Goal: Task Accomplishment & Management: Use online tool/utility

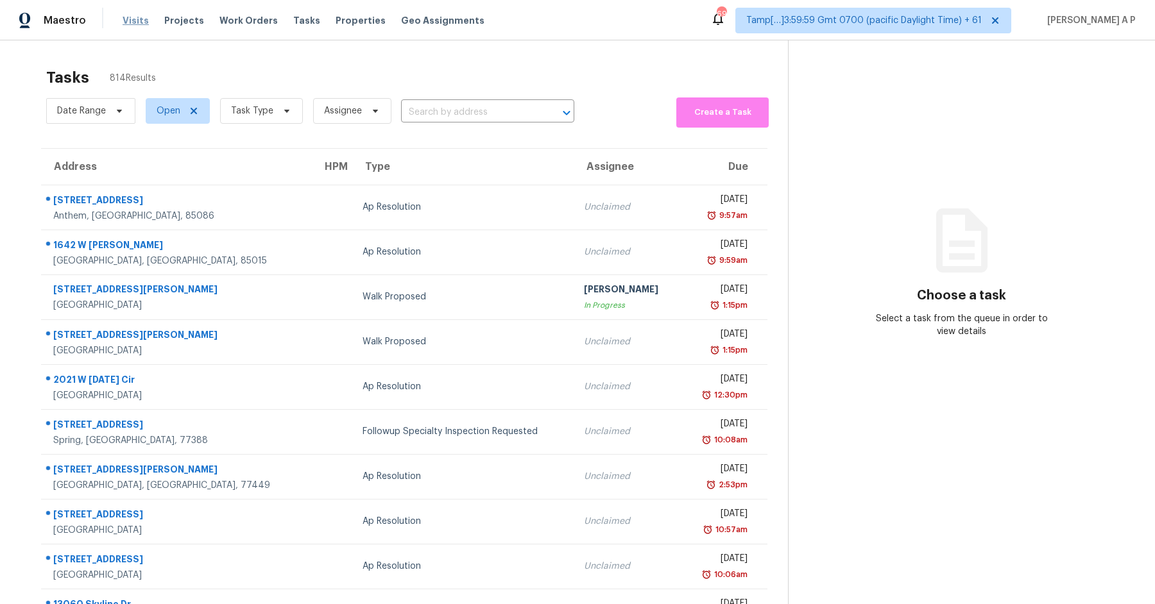
click at [137, 15] on span "Visits" at bounding box center [136, 20] width 26 height 13
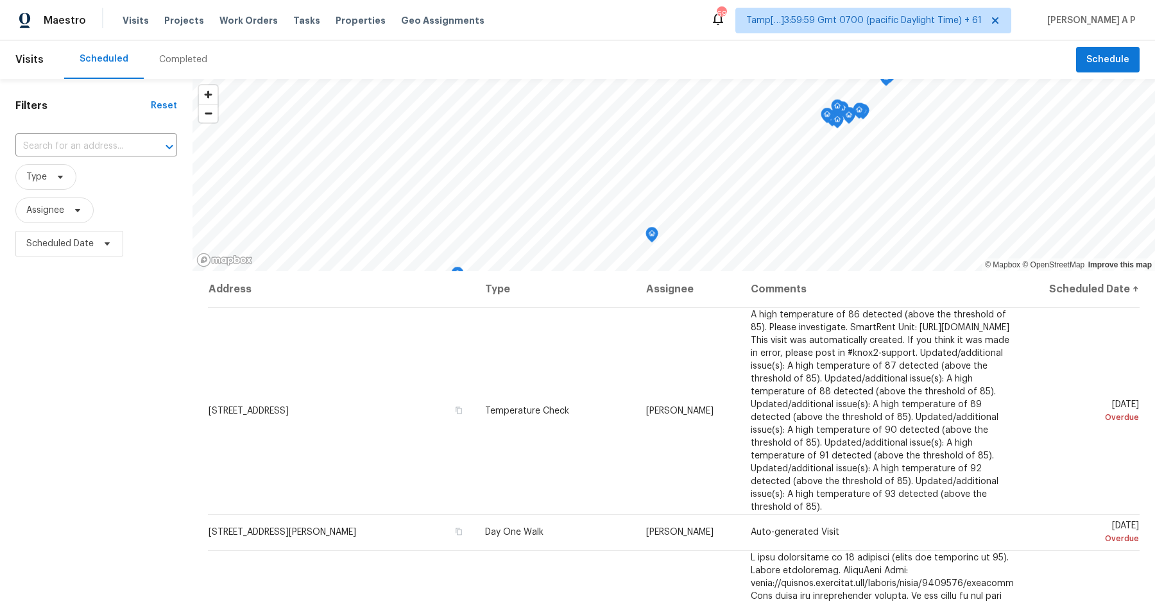
click at [186, 60] on div "Completed" at bounding box center [183, 59] width 48 height 13
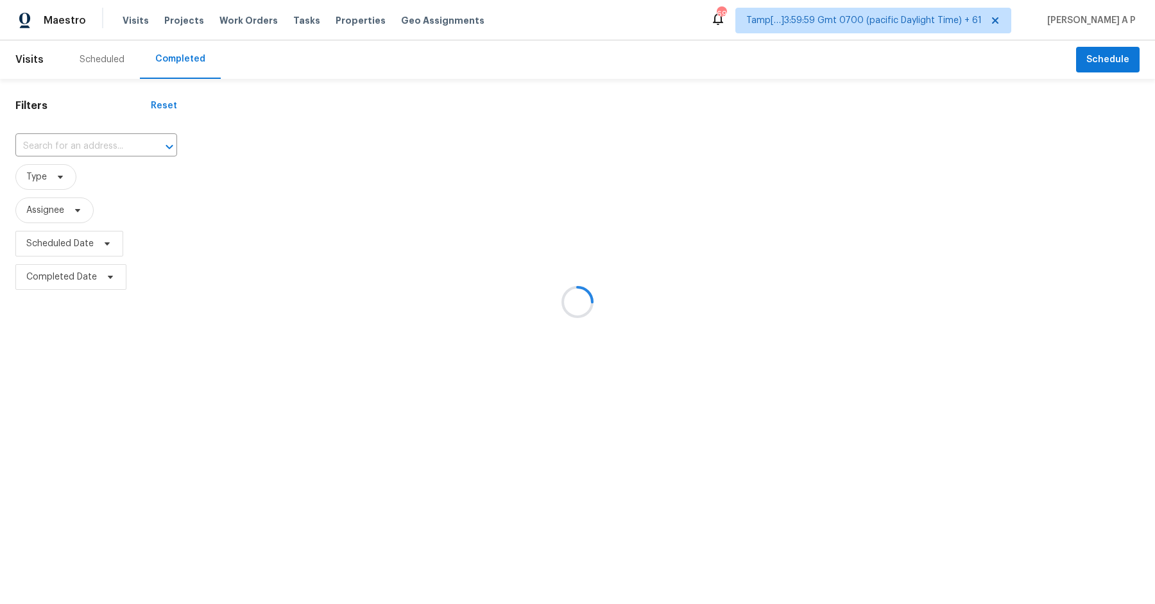
click at [126, 139] on div at bounding box center [577, 302] width 1155 height 604
click at [123, 142] on div at bounding box center [577, 302] width 1155 height 604
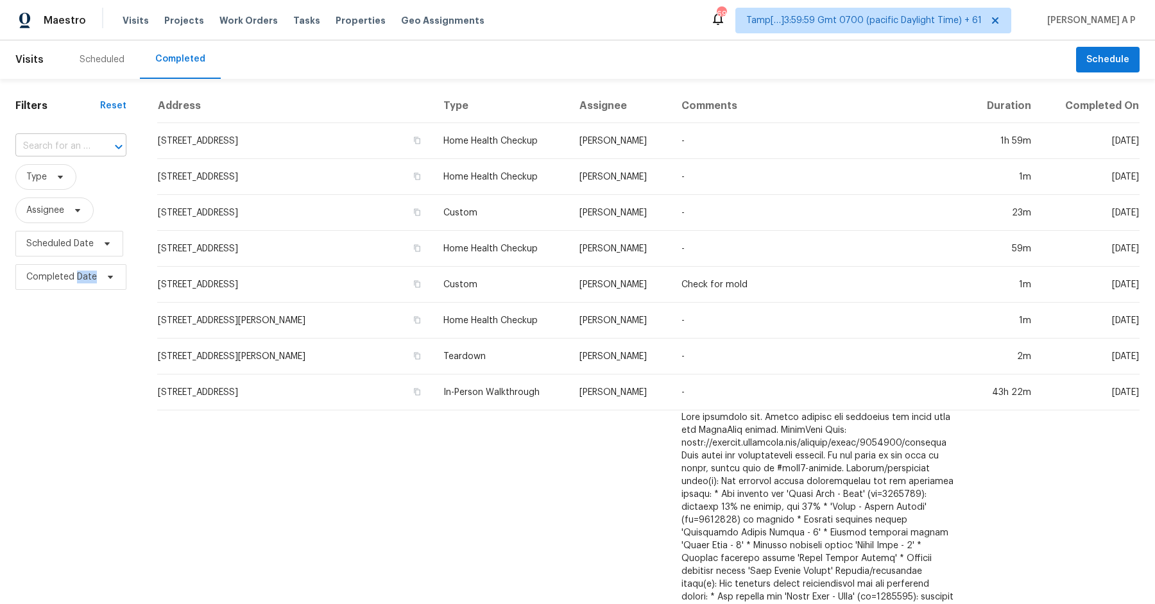
click at [82, 141] on input "text" at bounding box center [52, 147] width 75 height 20
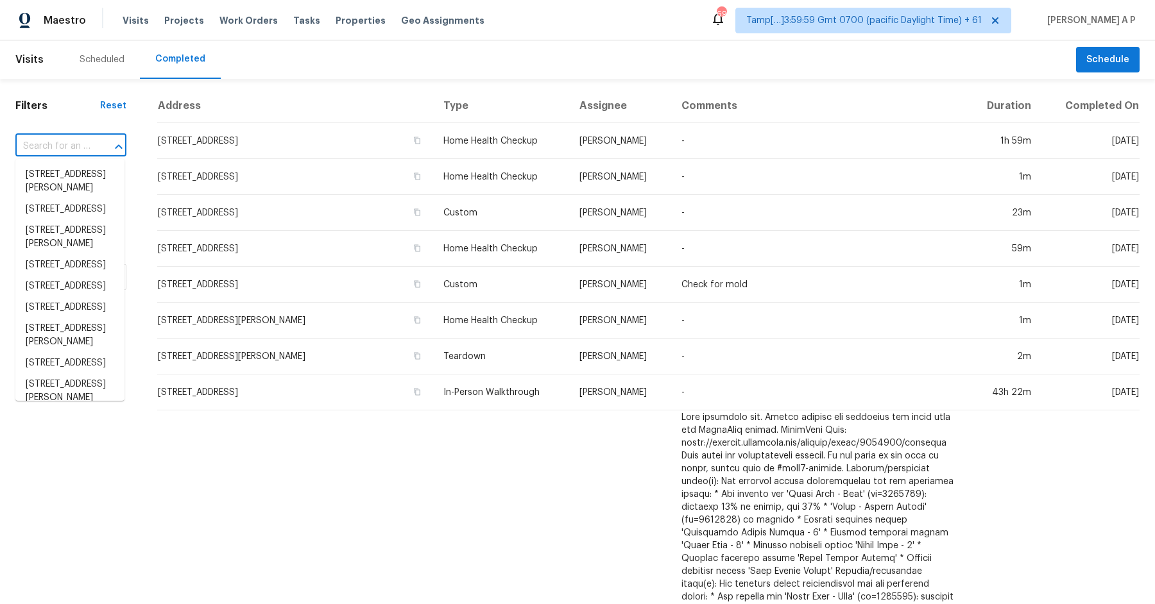
paste input "1115 Lipizzan Ln, Rosharon, TX 77583"
type input "1115 Lipizzan Ln, Rosharon, TX 77583"
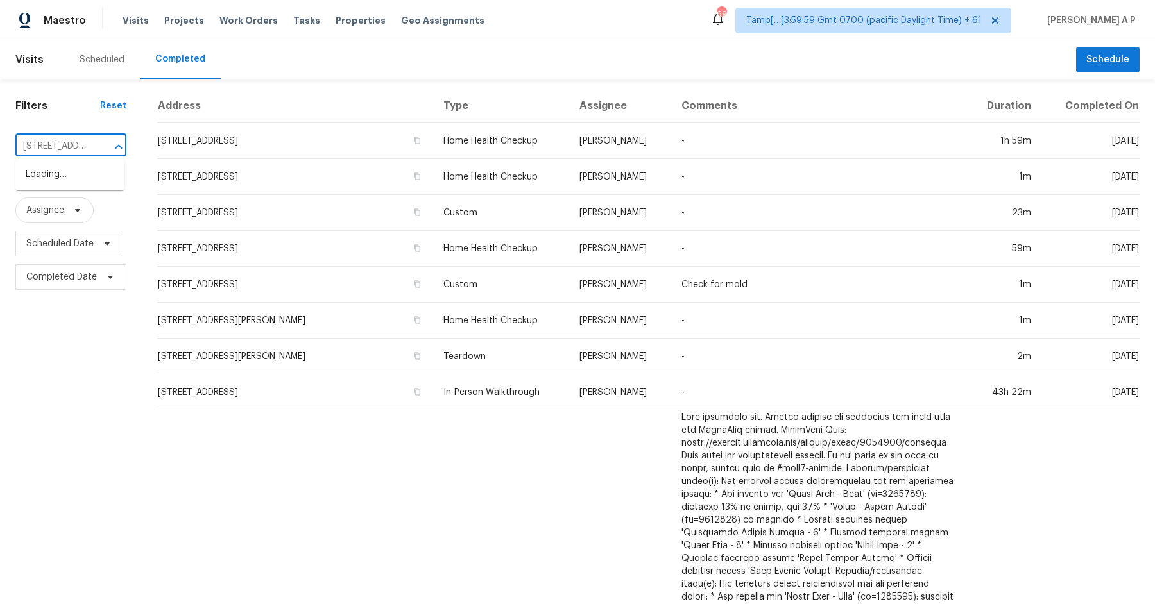
scroll to position [0, 87]
click at [86, 178] on li "1115 Lipizzan Ln, Rosharon, TX 77583" at bounding box center [69, 174] width 109 height 21
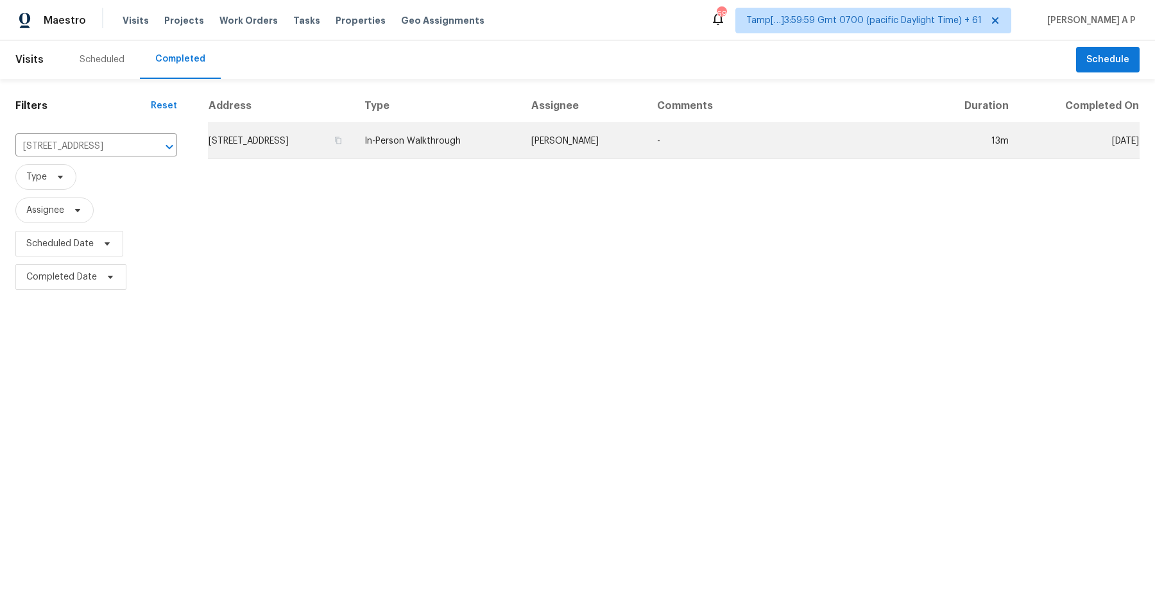
click at [603, 145] on td "Navid Ranjbar" at bounding box center [584, 141] width 126 height 36
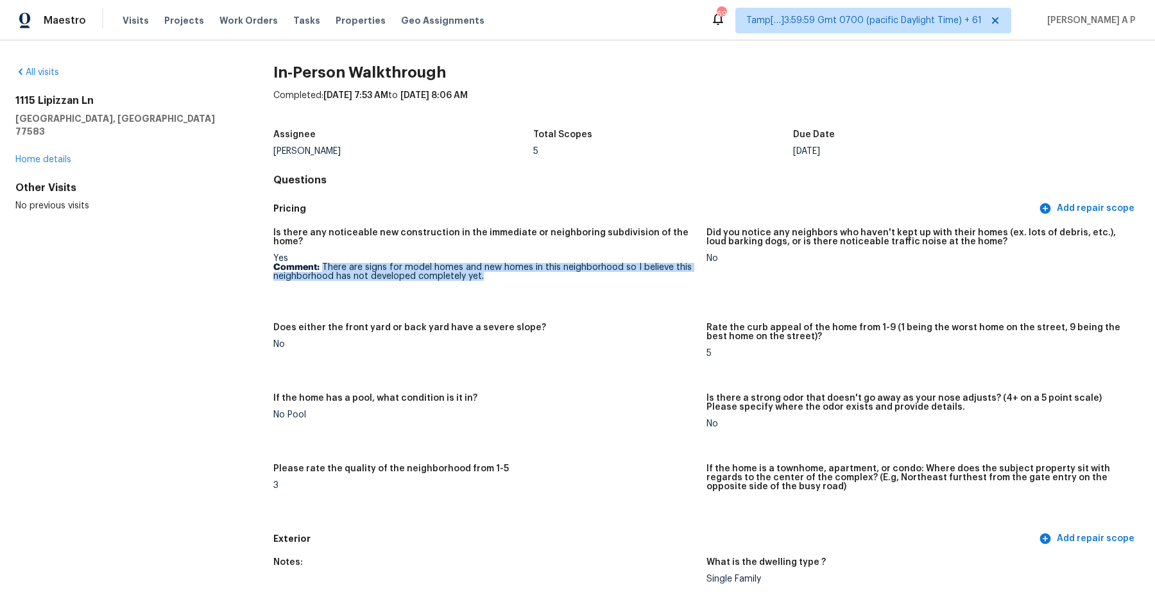
drag, startPoint x: 322, startPoint y: 268, endPoint x: 502, endPoint y: 275, distance: 180.4
click at [502, 275] on p "Comment: There are signs for model homes and new homes in this neighborhood so …" at bounding box center [484, 272] width 423 height 18
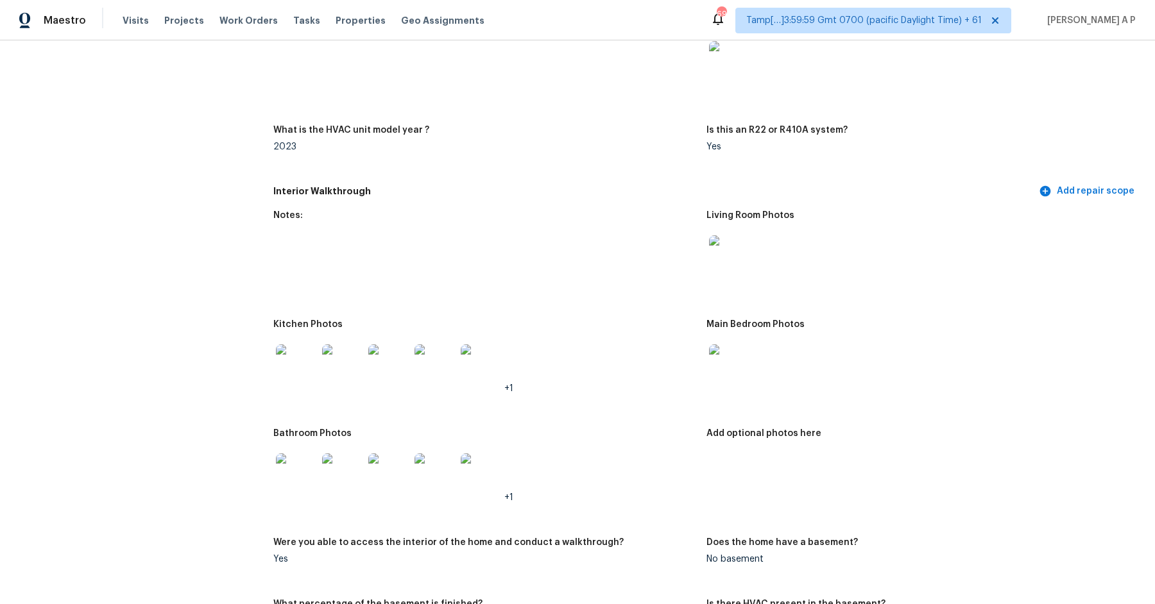
scroll to position [1152, 0]
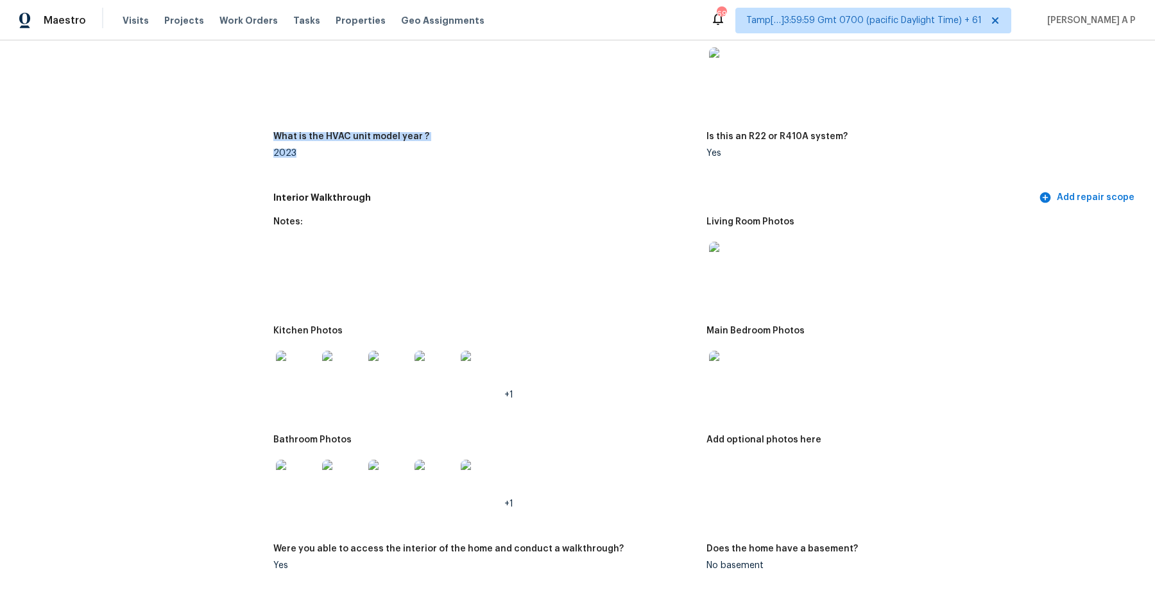
drag, startPoint x: 267, startPoint y: 134, endPoint x: 301, endPoint y: 153, distance: 38.8
click at [441, 203] on h5 "Interior Walkthrough" at bounding box center [654, 197] width 763 height 13
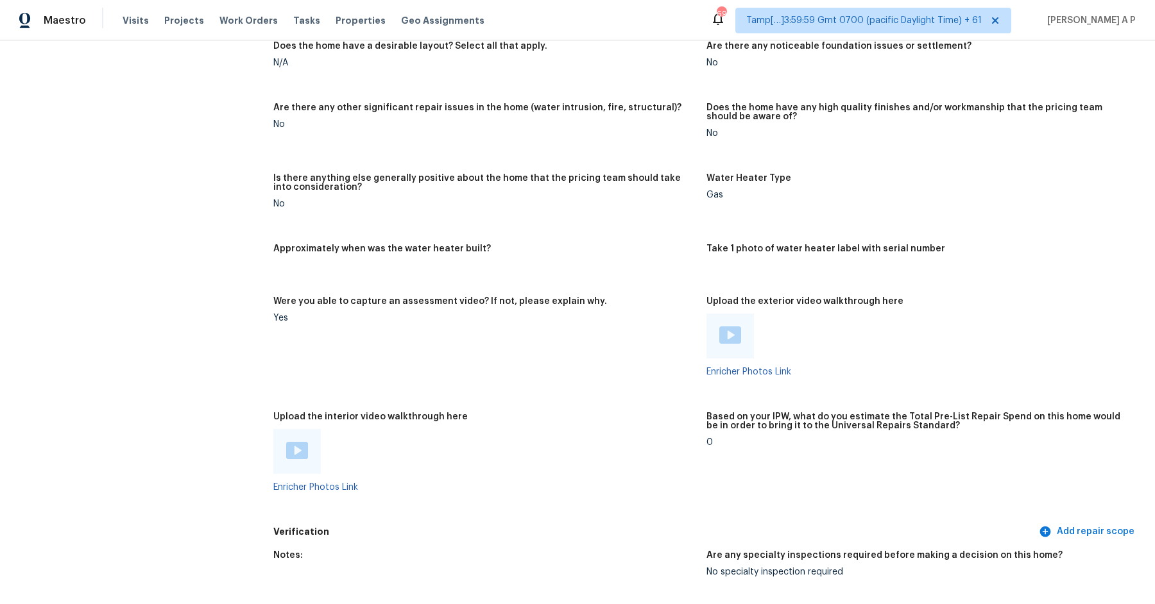
scroll to position [2051, 0]
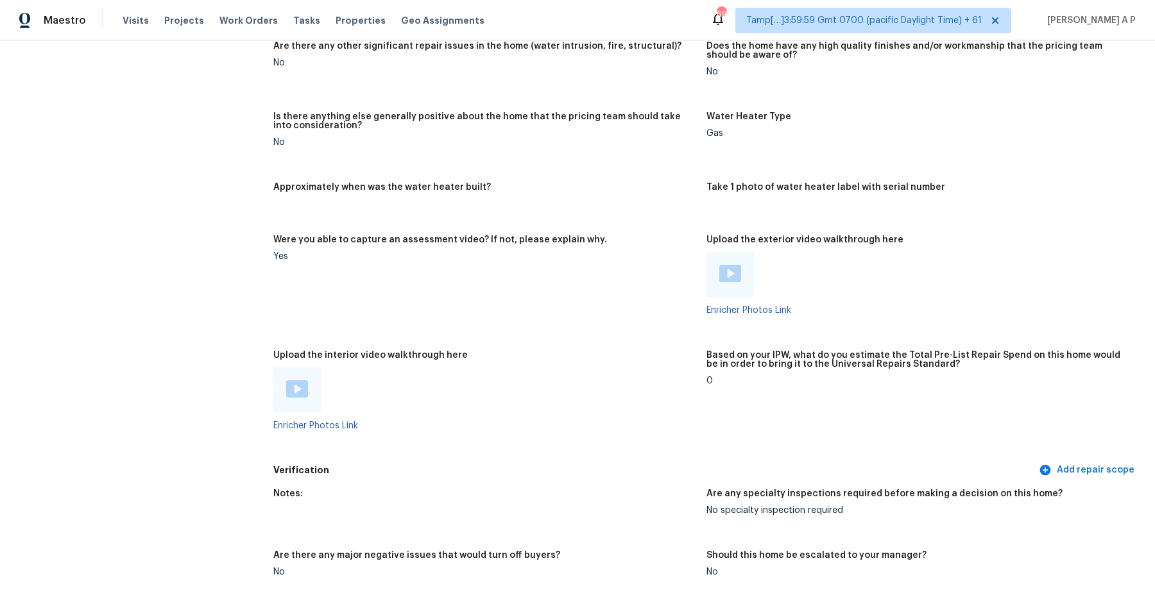
click at [733, 277] on img at bounding box center [730, 273] width 22 height 17
click at [300, 391] on img at bounding box center [297, 388] width 22 height 17
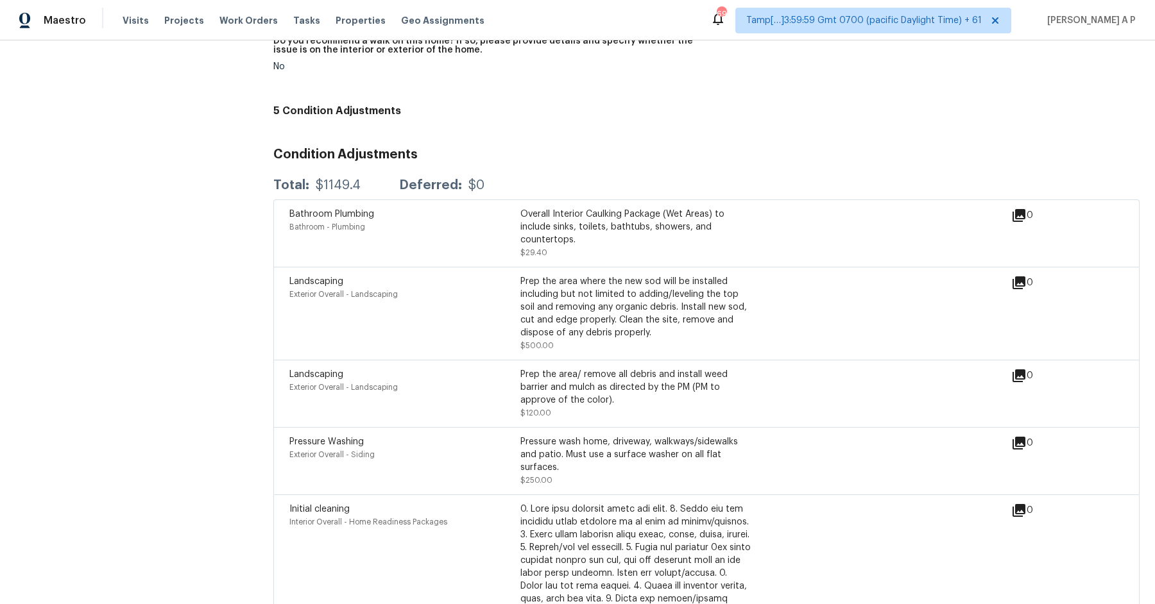
scroll to position [2626, 0]
drag, startPoint x: 291, startPoint y: 215, endPoint x: 685, endPoint y: 236, distance: 394.5
click at [685, 236] on div "Bathroom Plumbing Bathroom - Plumbing Overall Interior Caulking Package (Wet Ar…" at bounding box center [520, 235] width 462 height 51
click at [808, 297] on div "Landscaping Exterior Overall - Landscaping Prep the area where the new sod will…" at bounding box center [650, 315] width 722 height 77
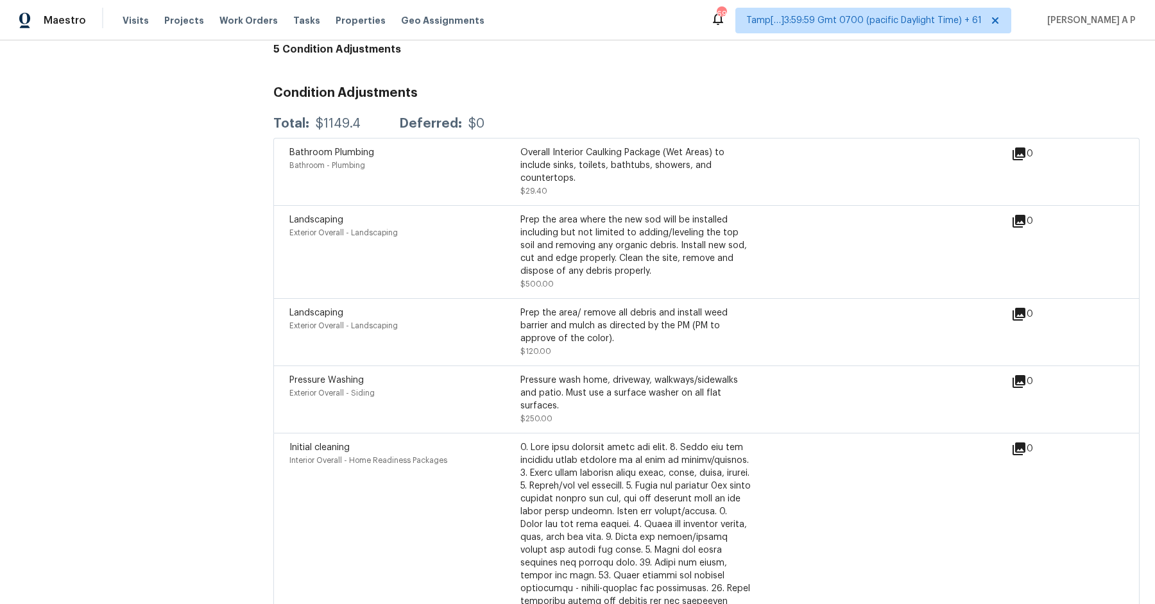
scroll to position [2732, 0]
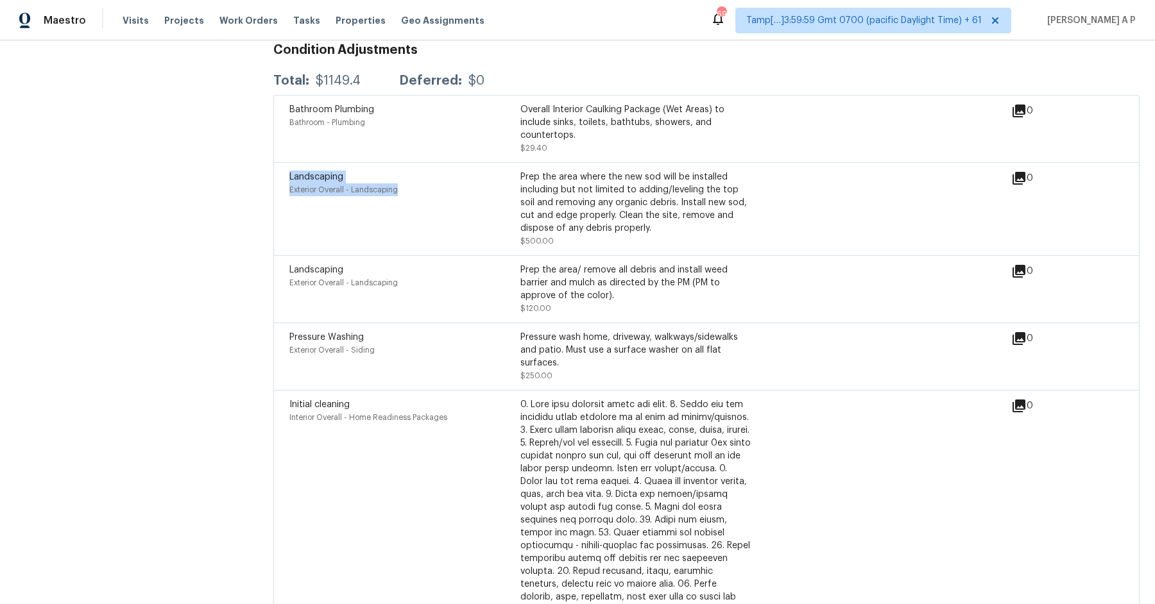
drag, startPoint x: 280, startPoint y: 178, endPoint x: 422, endPoint y: 189, distance: 141.6
click at [422, 189] on div "Landscaping Exterior Overall - Landscaping Prep the area where the new sod will…" at bounding box center [706, 208] width 866 height 93
drag, startPoint x: 289, startPoint y: 269, endPoint x: 453, endPoint y: 287, distance: 164.6
click at [454, 288] on div "Landscaping Exterior Overall - Landscaping" at bounding box center [404, 289] width 231 height 51
drag, startPoint x: 287, startPoint y: 339, endPoint x: 388, endPoint y: 352, distance: 101.6
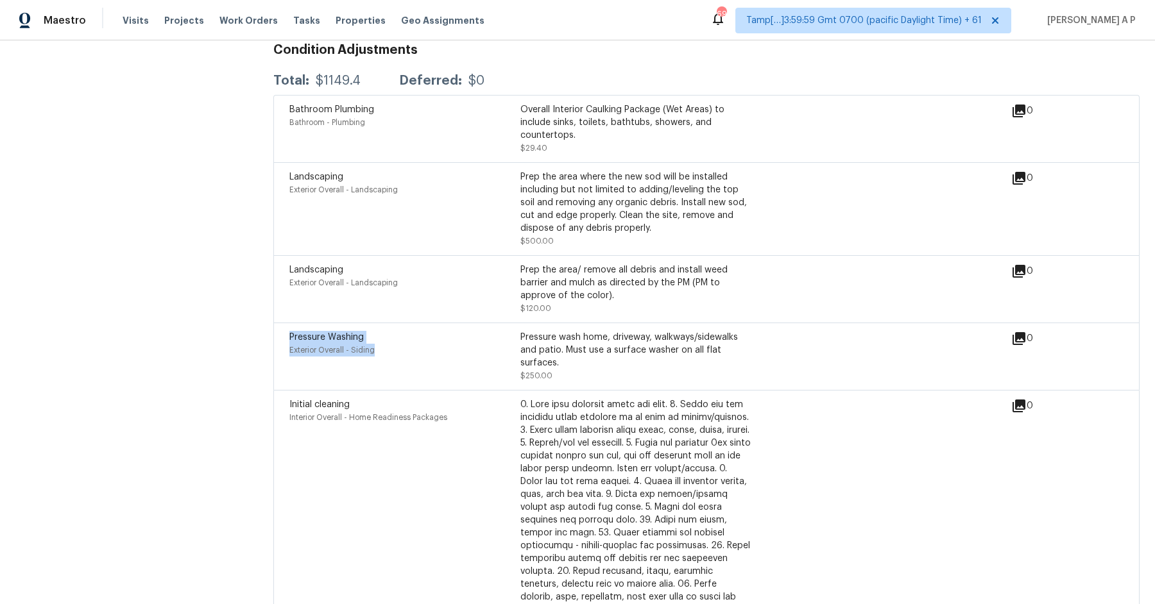
click at [388, 352] on div "Pressure Washing Exterior Overall - Siding Pressure wash home, driveway, walkwa…" at bounding box center [706, 356] width 866 height 67
drag, startPoint x: 285, startPoint y: 406, endPoint x: 465, endPoint y: 415, distance: 179.9
click at [465, 415] on div "Initial cleaning Interior Overall - Home Readiness Packages $250.00 0" at bounding box center [706, 578] width 866 height 376
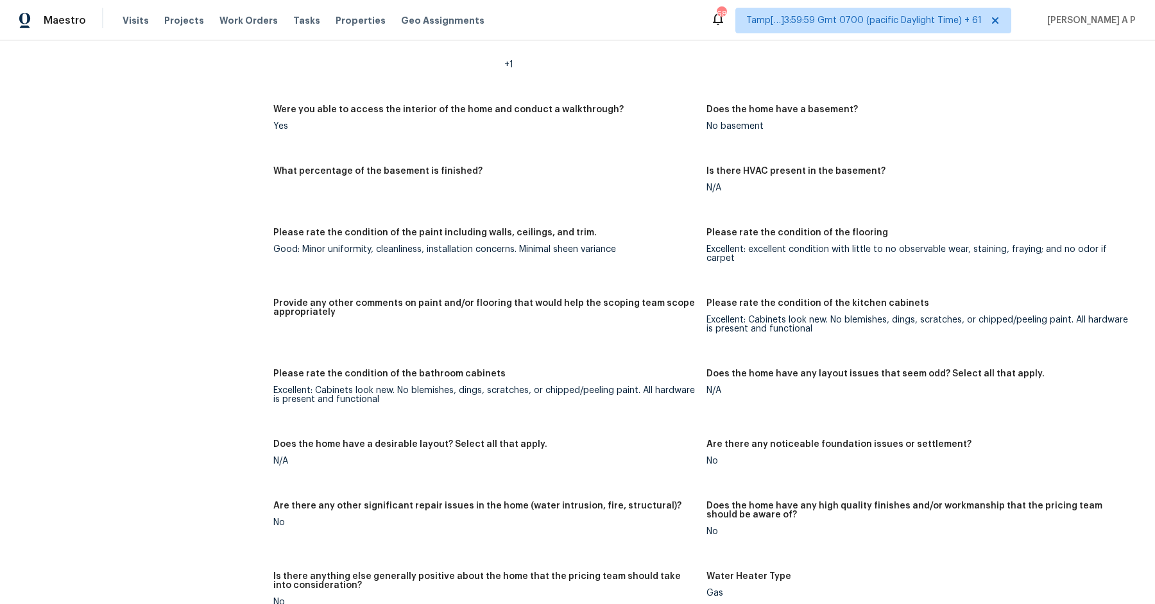
scroll to position [1580, 0]
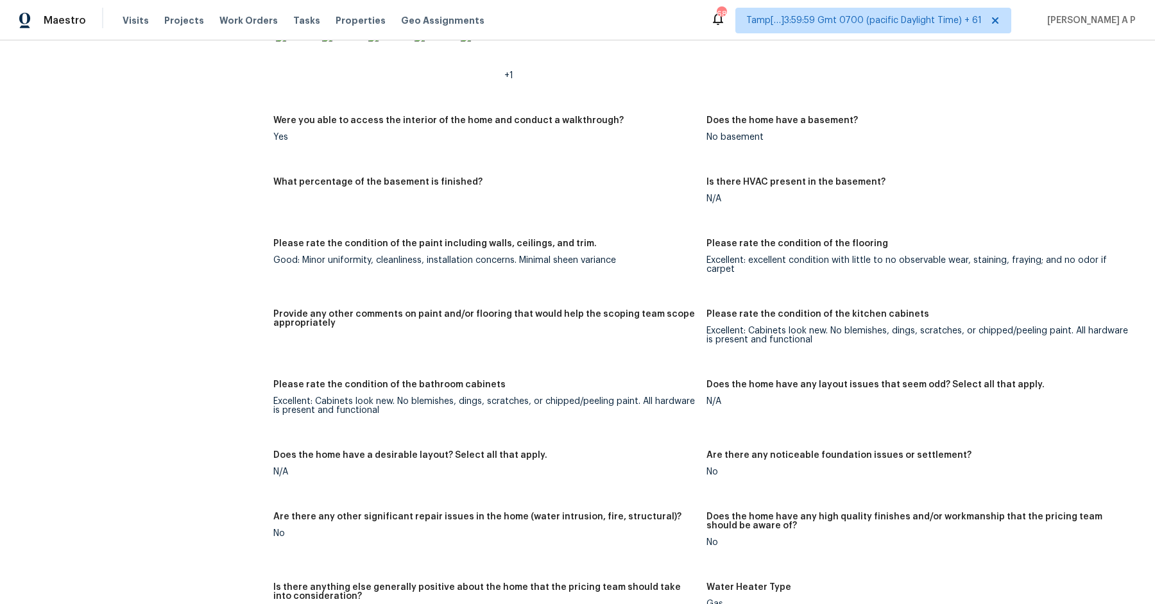
click at [952, 31] on span "Tamp[…]3:59:59 Gmt 0700 (pacific Daylight Time) + 61" at bounding box center [873, 21] width 276 height 26
click at [680, 280] on figure "Please rate the condition of the paint including walls, ceilings, and trim. Goo…" at bounding box center [489, 266] width 433 height 55
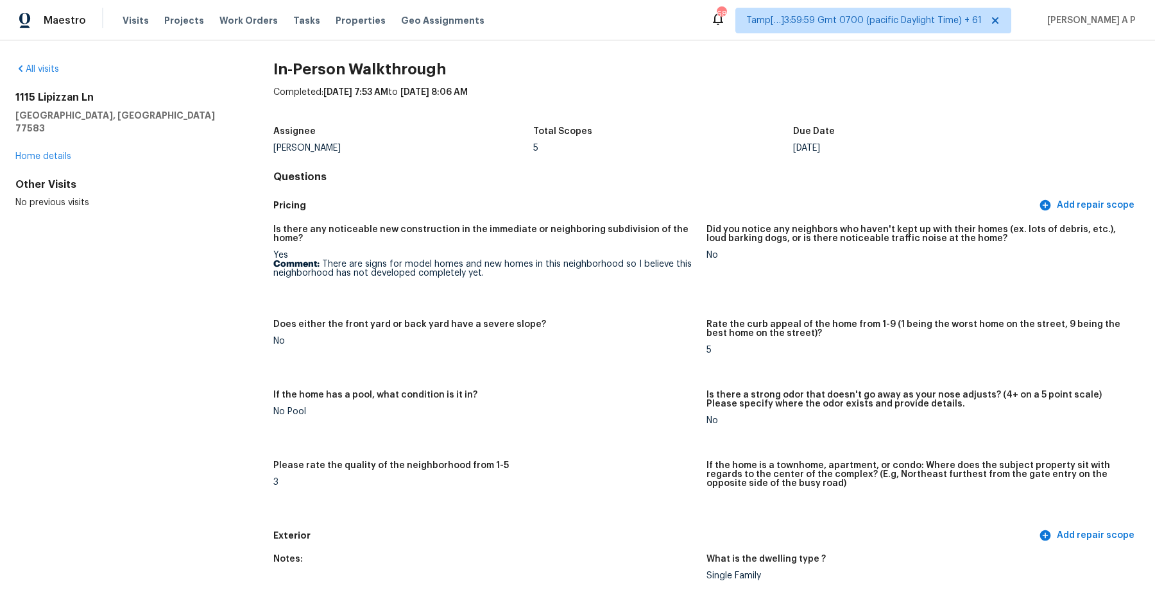
scroll to position [0, 0]
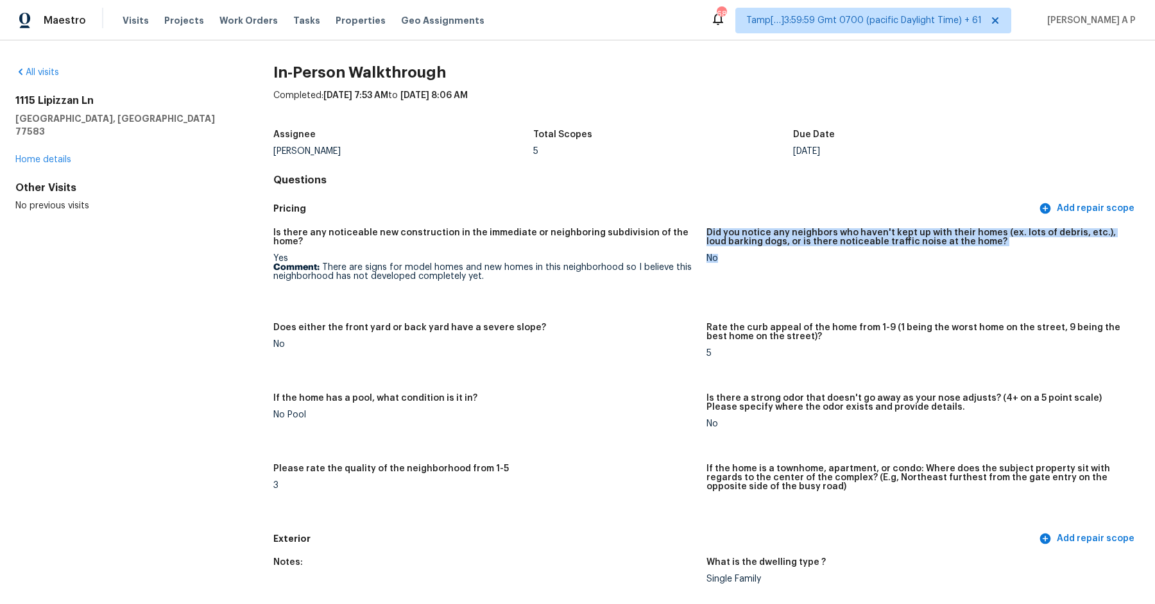
drag, startPoint x: 732, startPoint y: 267, endPoint x: 707, endPoint y: 232, distance: 42.7
click at [707, 232] on figure "Did you notice any neighbors who haven't kept up with their homes (ex. lots of …" at bounding box center [922, 268] width 433 height 80
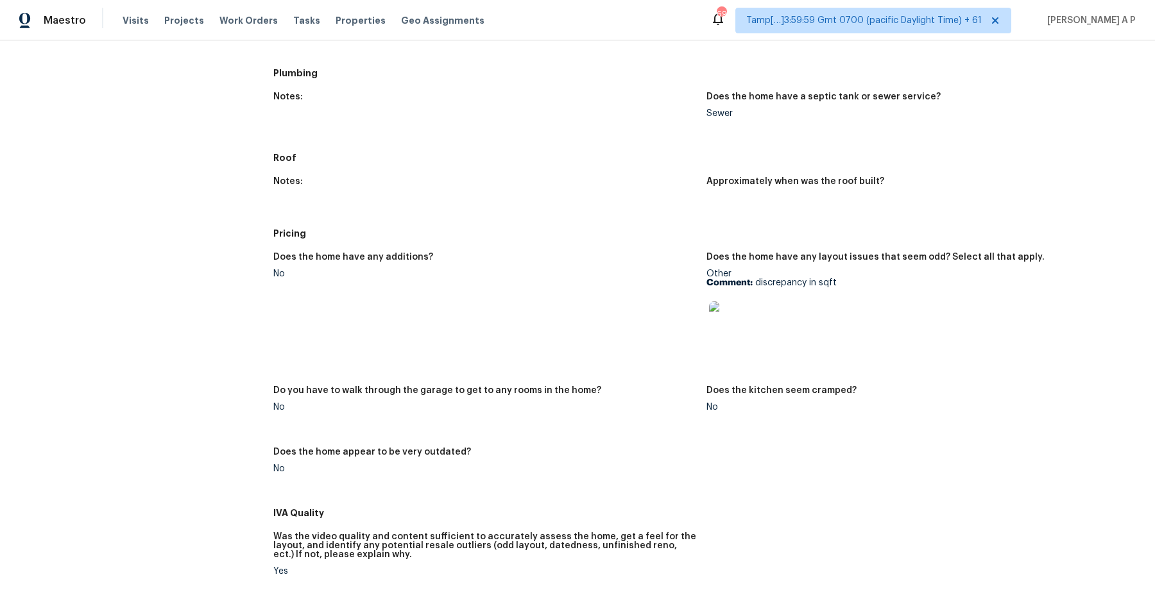
scroll to position [222, 0]
drag, startPoint x: 755, startPoint y: 279, endPoint x: 842, endPoint y: 285, distance: 86.8
click at [842, 285] on p "Comment: discrepancy in sqft" at bounding box center [917, 281] width 423 height 9
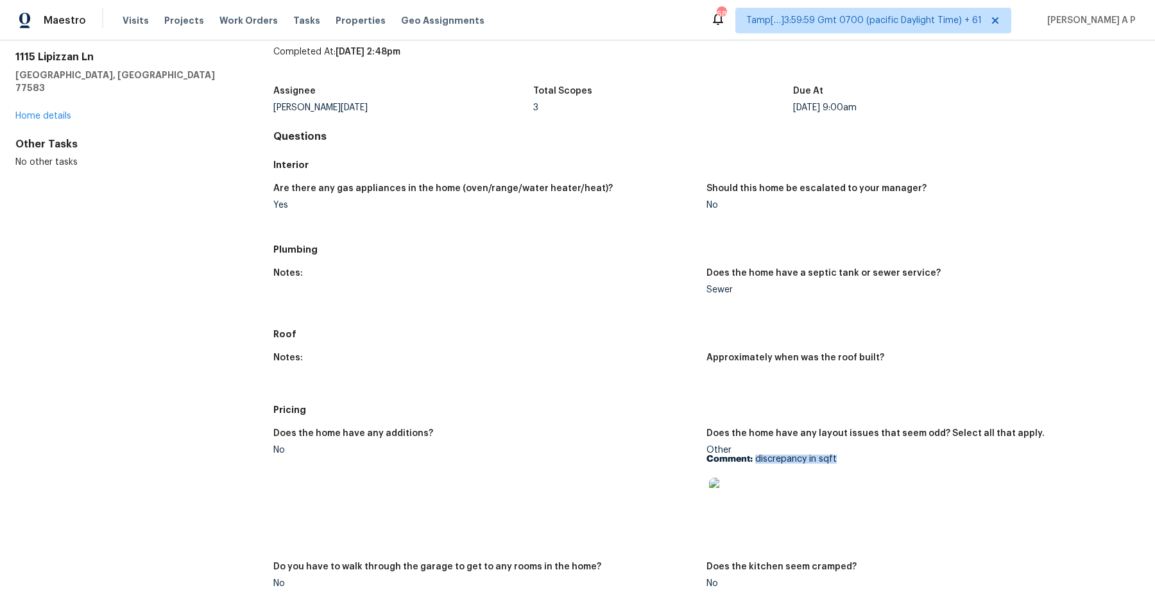
scroll to position [94, 0]
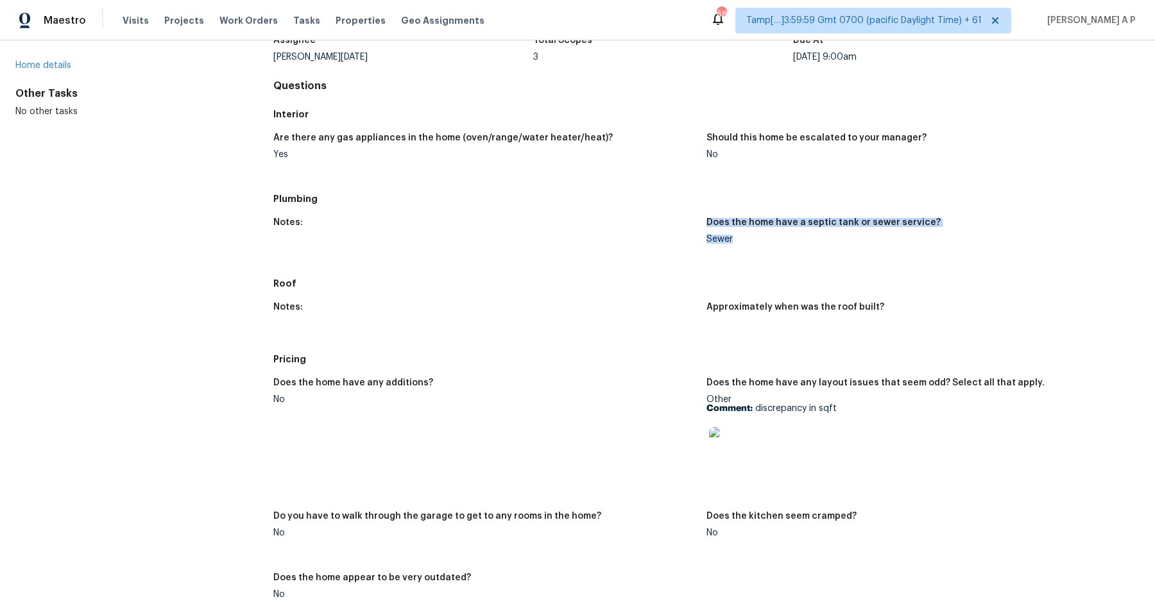
drag, startPoint x: 702, startPoint y: 238, endPoint x: 748, endPoint y: 238, distance: 46.2
click at [748, 238] on div "Notes: Does the home have a septic tank or sewer service? Sewer" at bounding box center [706, 241] width 866 height 62
click at [741, 285] on h5 "Roof" at bounding box center [706, 283] width 866 height 13
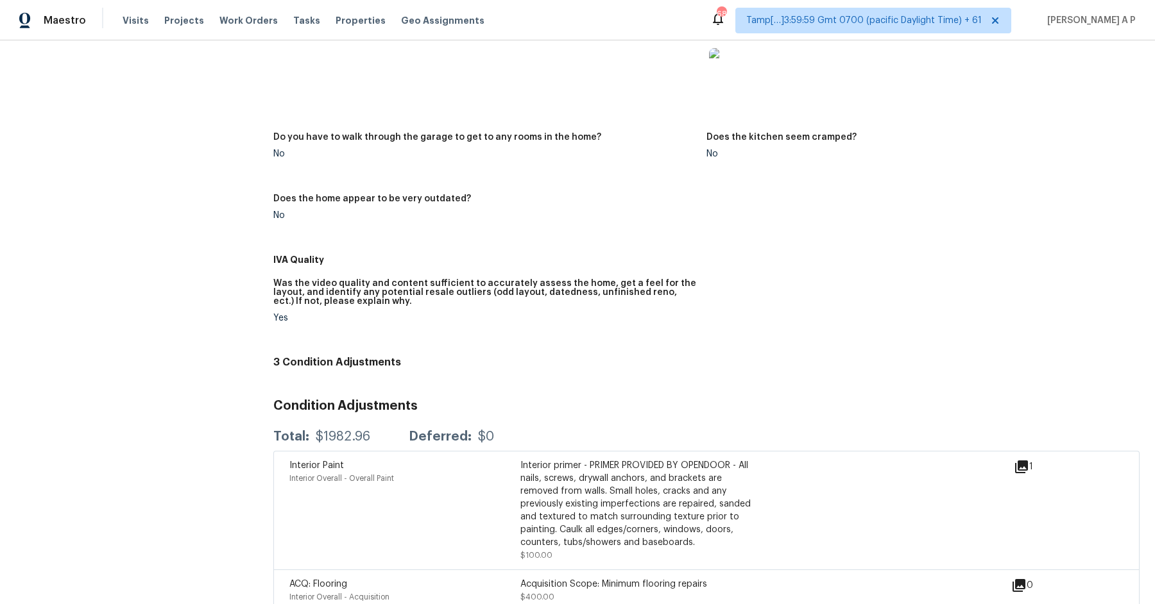
scroll to position [549, 0]
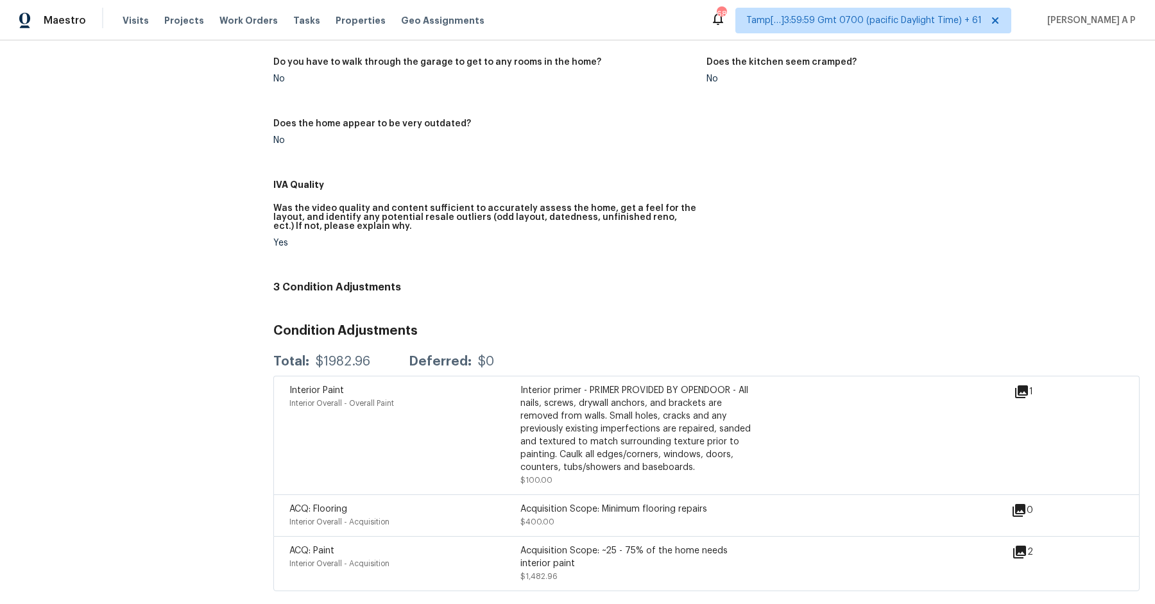
click at [518, 390] on div "Interior Paint" at bounding box center [404, 390] width 231 height 13
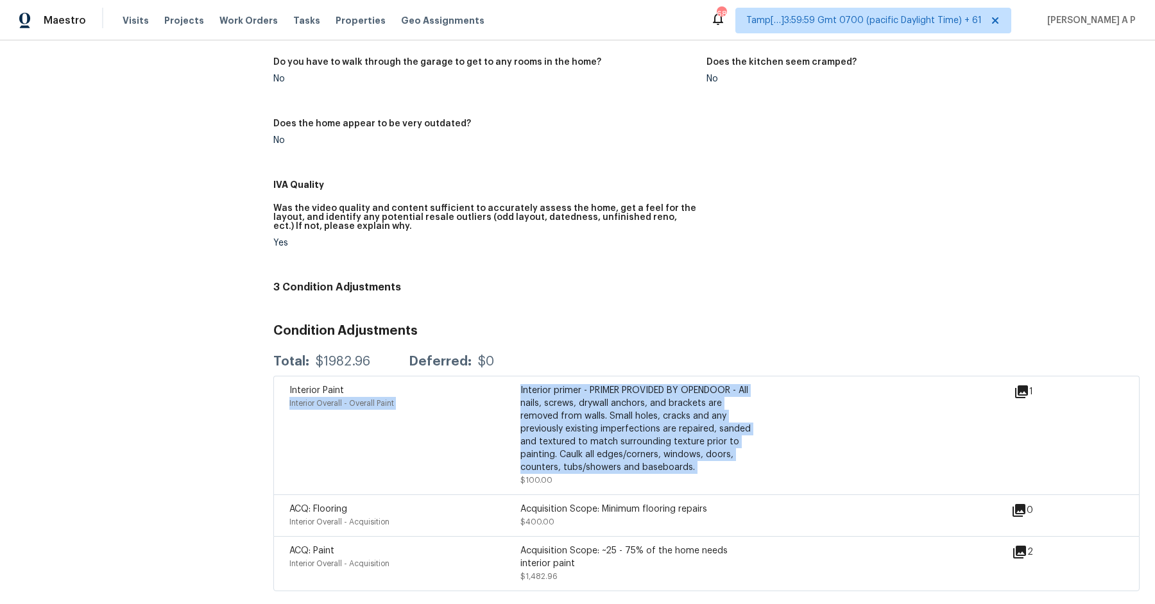
drag, startPoint x: 518, startPoint y: 390, endPoint x: 706, endPoint y: 471, distance: 204.6
click at [707, 472] on div "Interior Paint Interior Overall - Overall Paint Interior primer - PRIMER PROVID…" at bounding box center [520, 435] width 462 height 103
click at [1025, 391] on icon at bounding box center [1021, 392] width 13 height 13
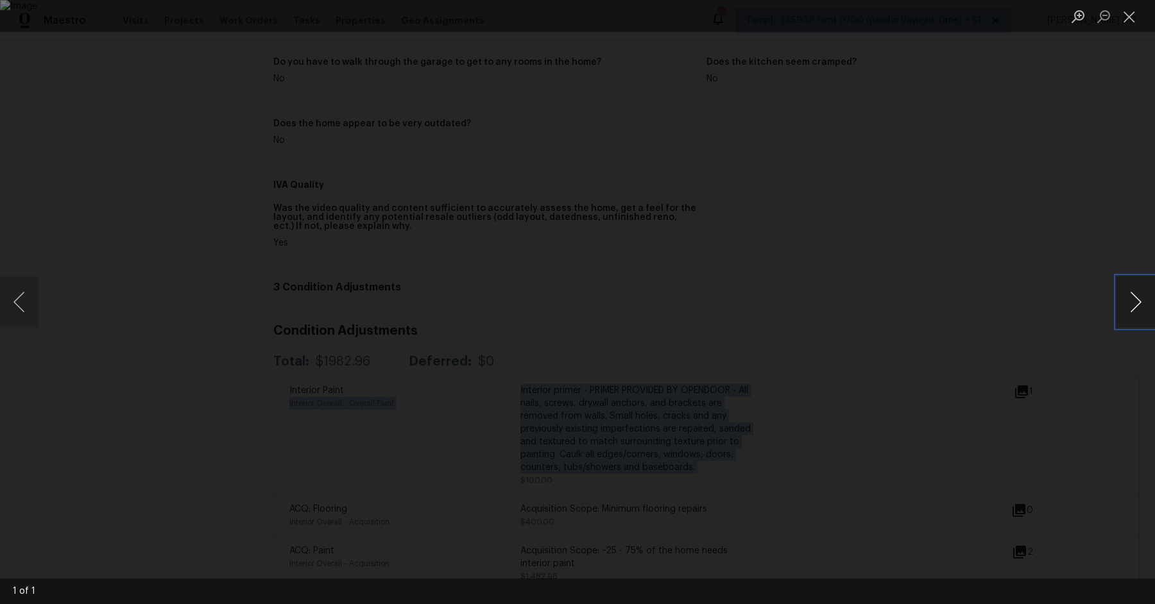
click at [1138, 296] on button "Next image" at bounding box center [1135, 302] width 38 height 51
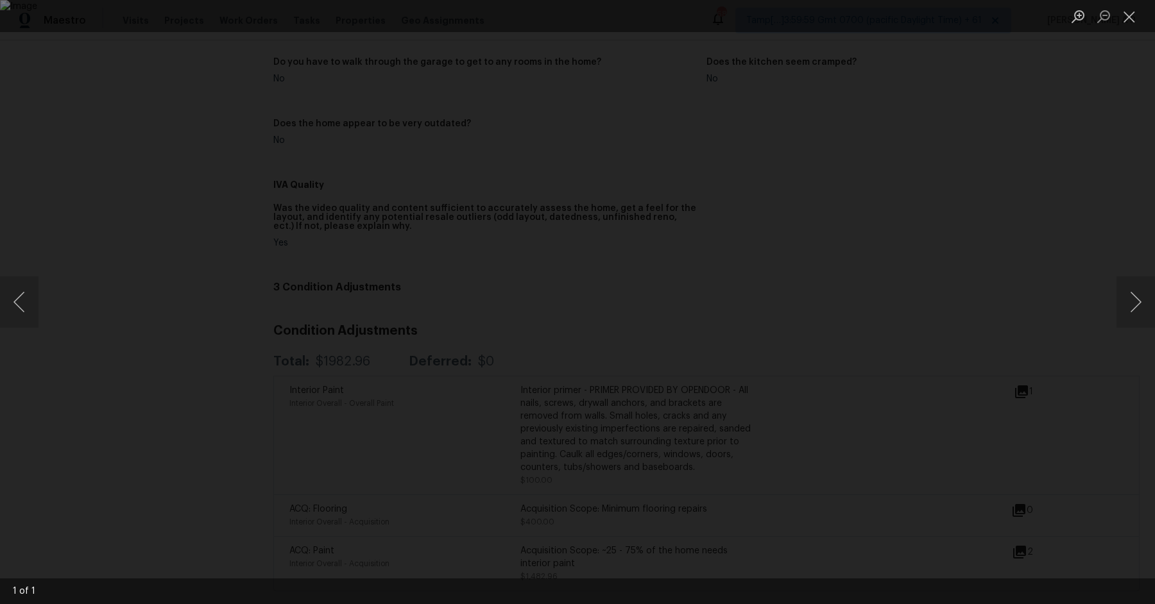
click at [1034, 291] on div "Lightbox" at bounding box center [577, 302] width 1155 height 604
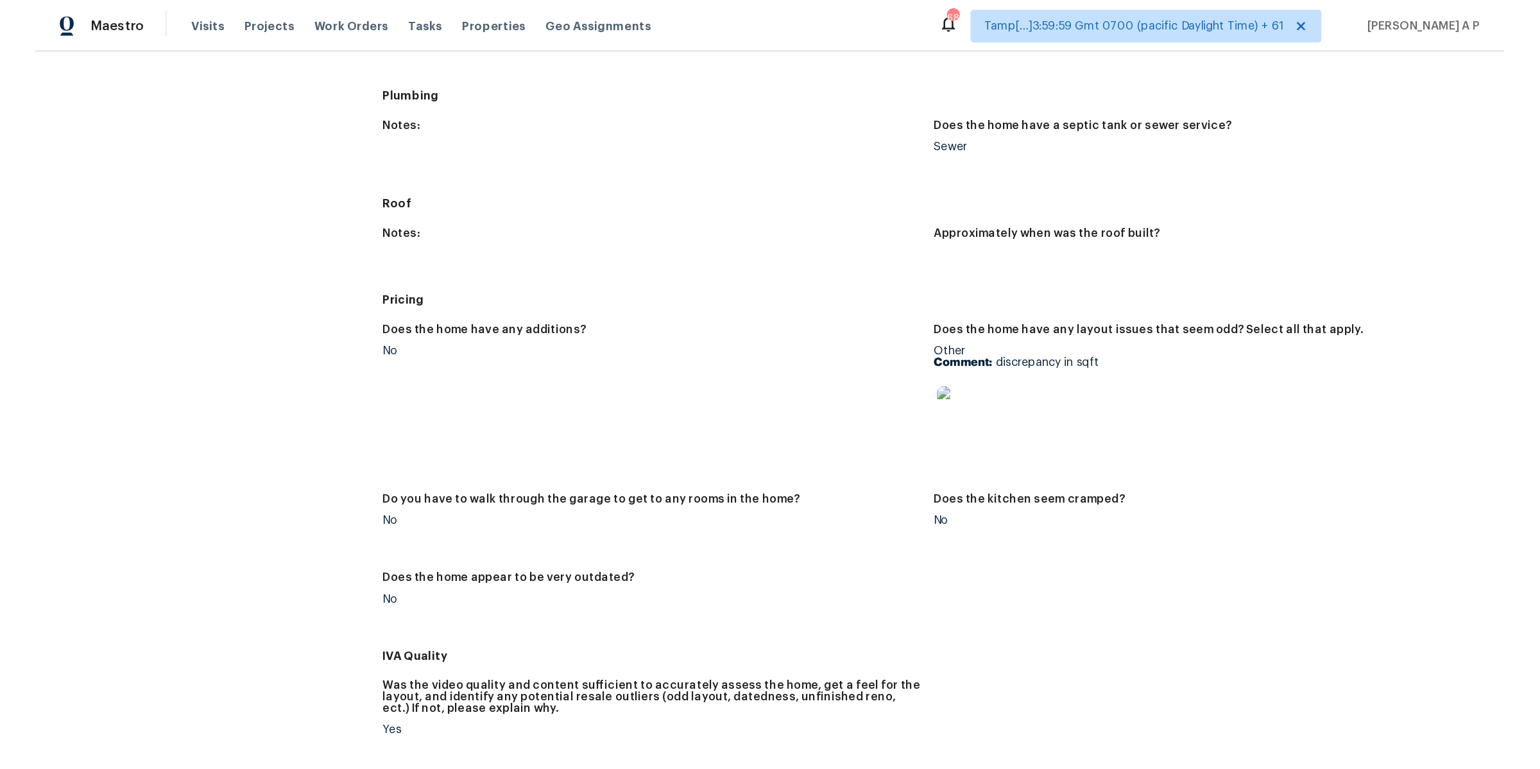
scroll to position [207, 0]
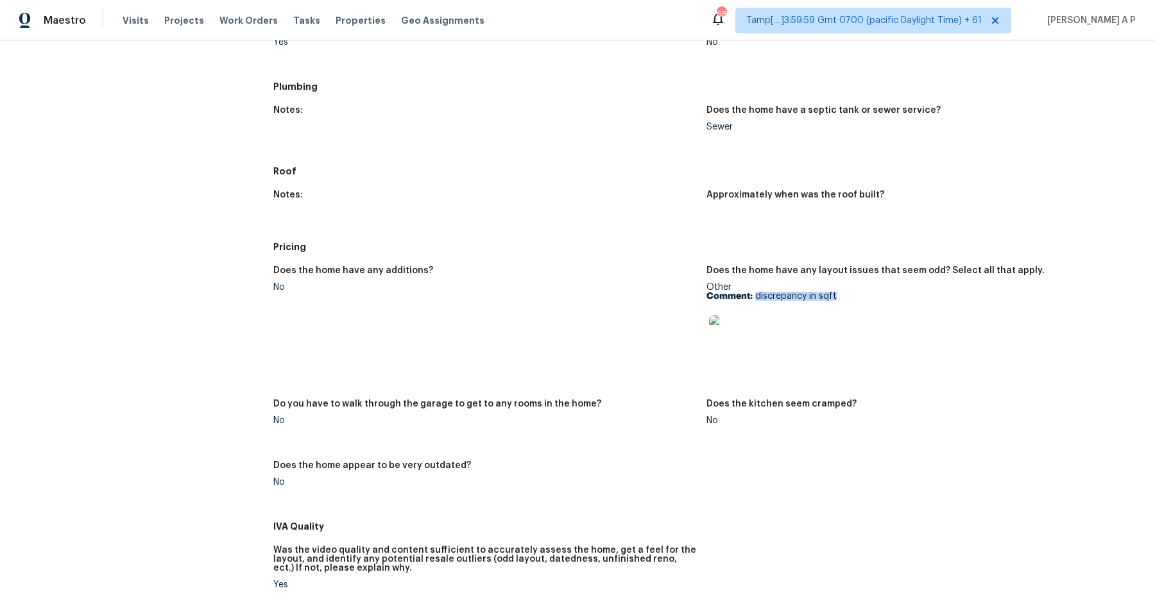
drag, startPoint x: 756, startPoint y: 294, endPoint x: 847, endPoint y: 292, distance: 91.1
click at [847, 292] on p "Comment: discrepancy in sqft" at bounding box center [917, 296] width 423 height 9
